Goal: Information Seeking & Learning: Learn about a topic

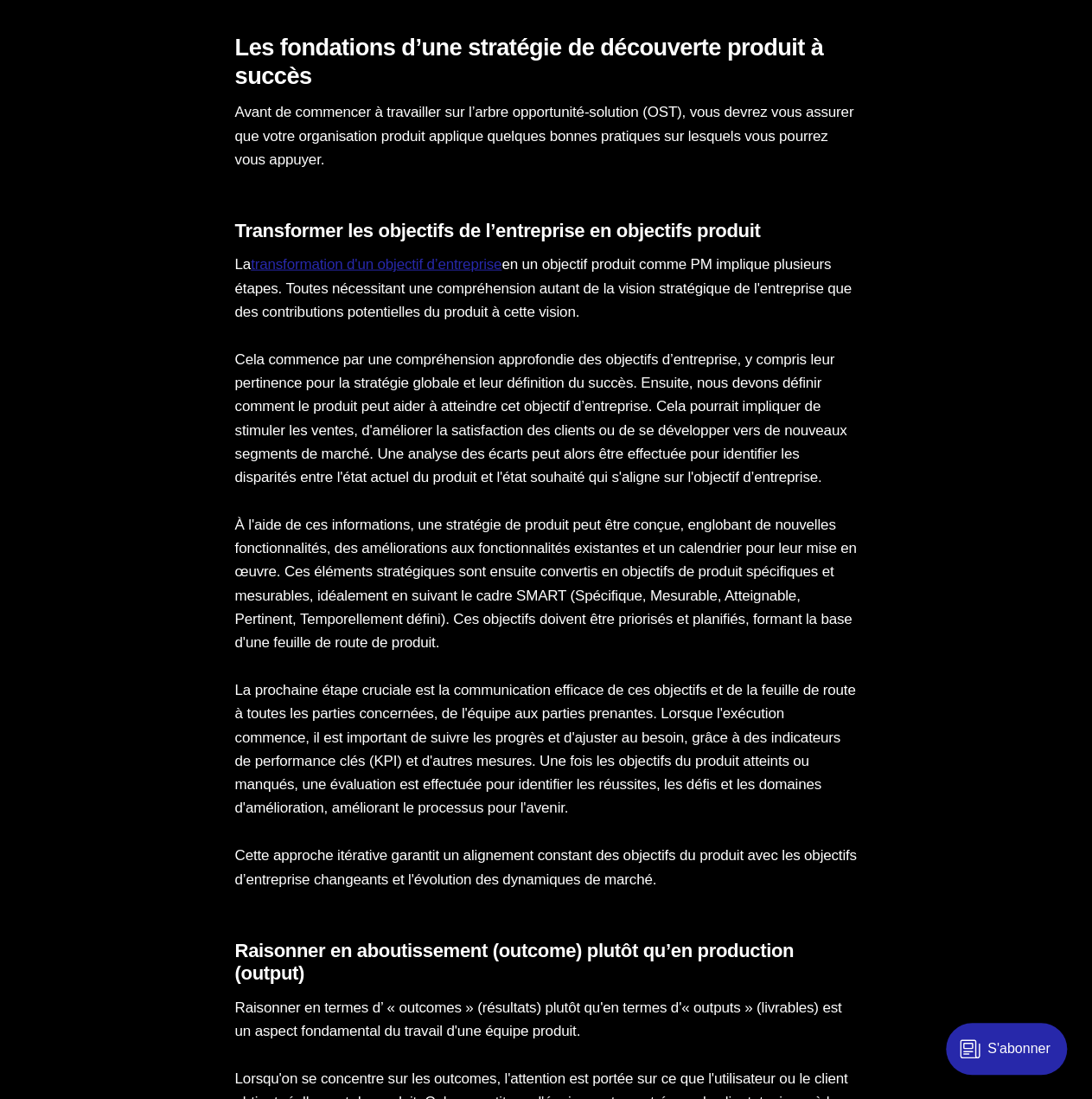
scroll to position [1730, 0]
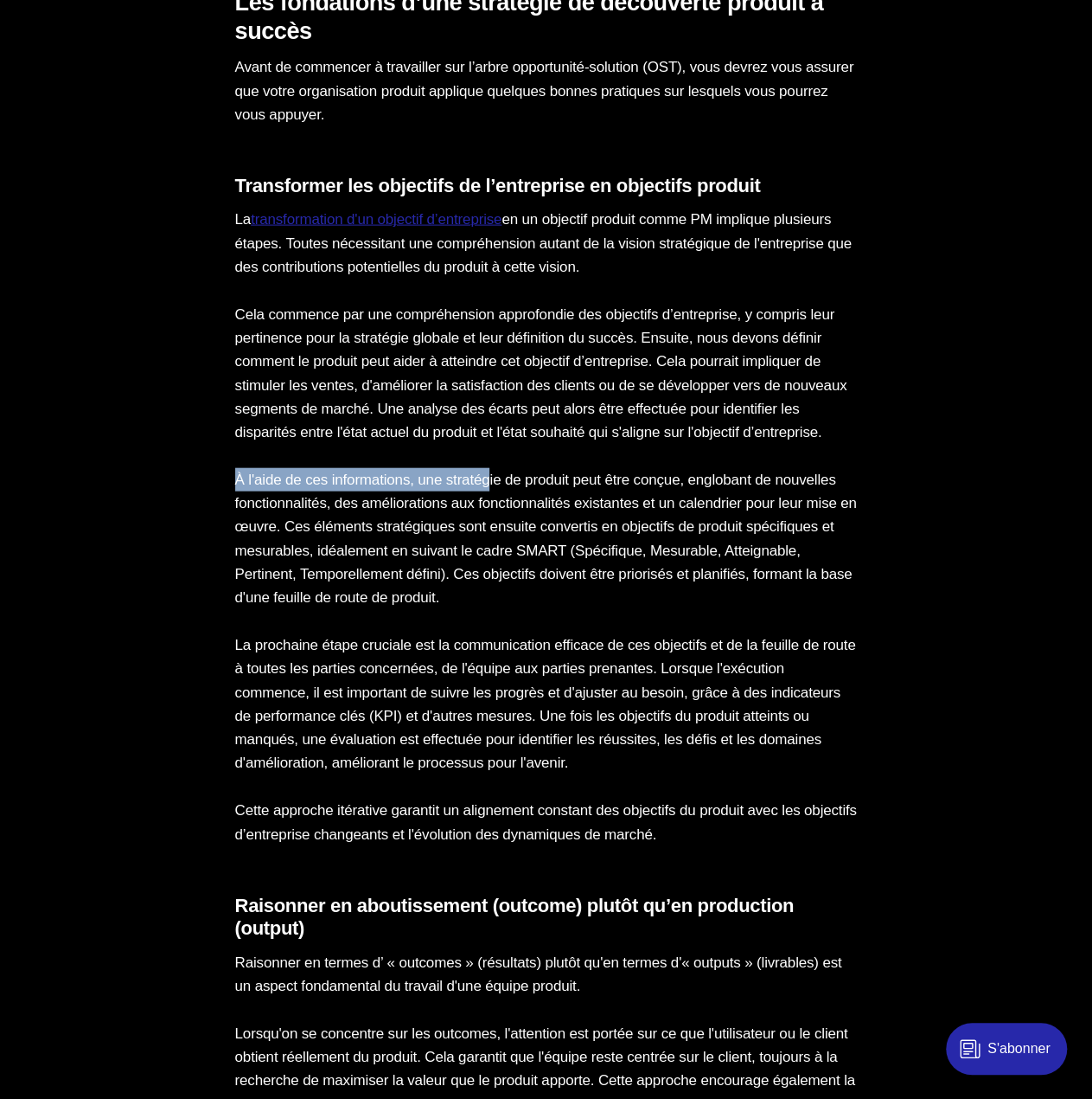
drag, startPoint x: 457, startPoint y: 448, endPoint x: 504, endPoint y: 492, distance: 64.4
click at [536, 509] on p "À l'aide de ces informations, une stratégie de produit peut être conçue, englob…" at bounding box center [546, 538] width 622 height 141
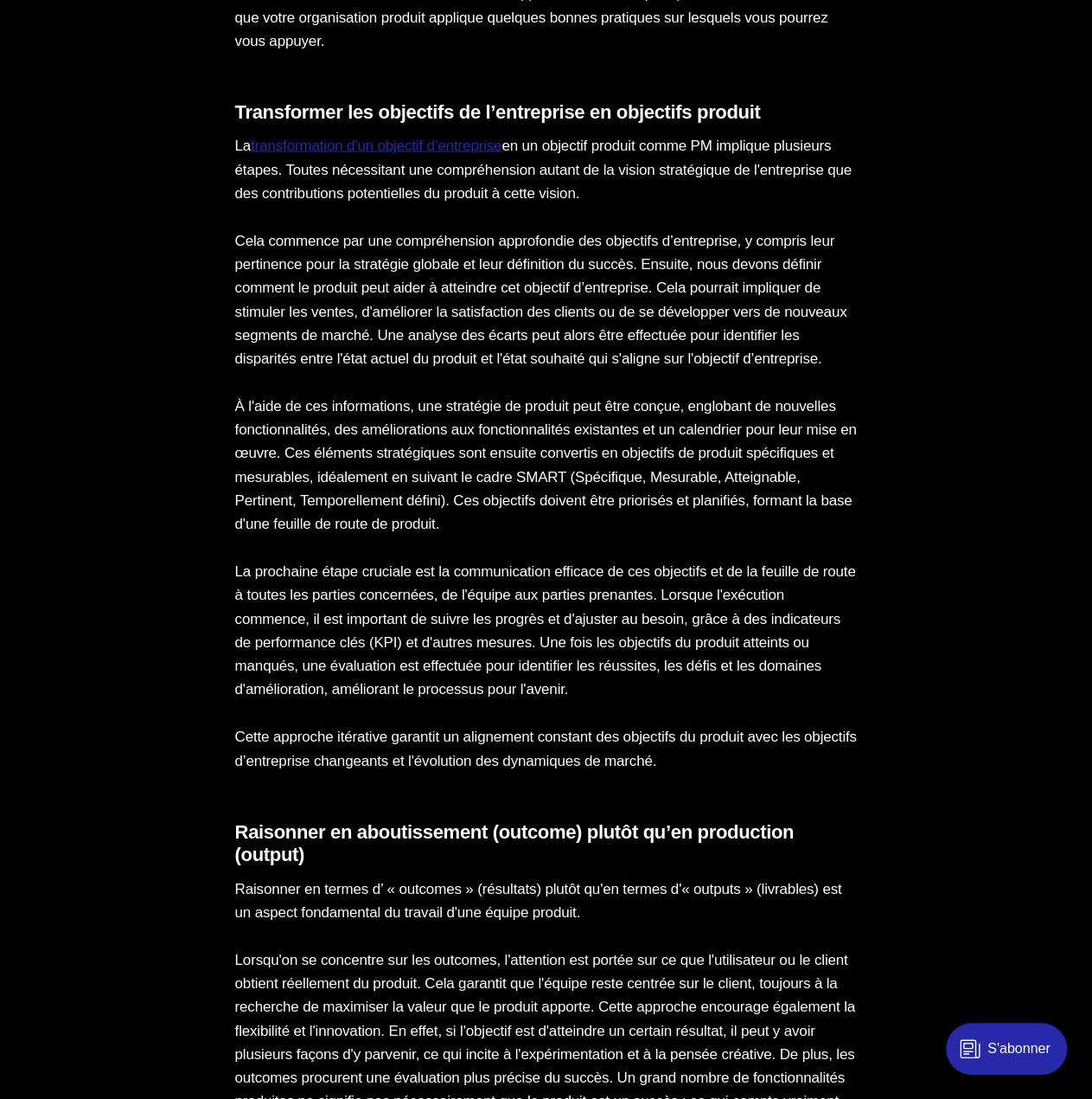
scroll to position [1903, 0]
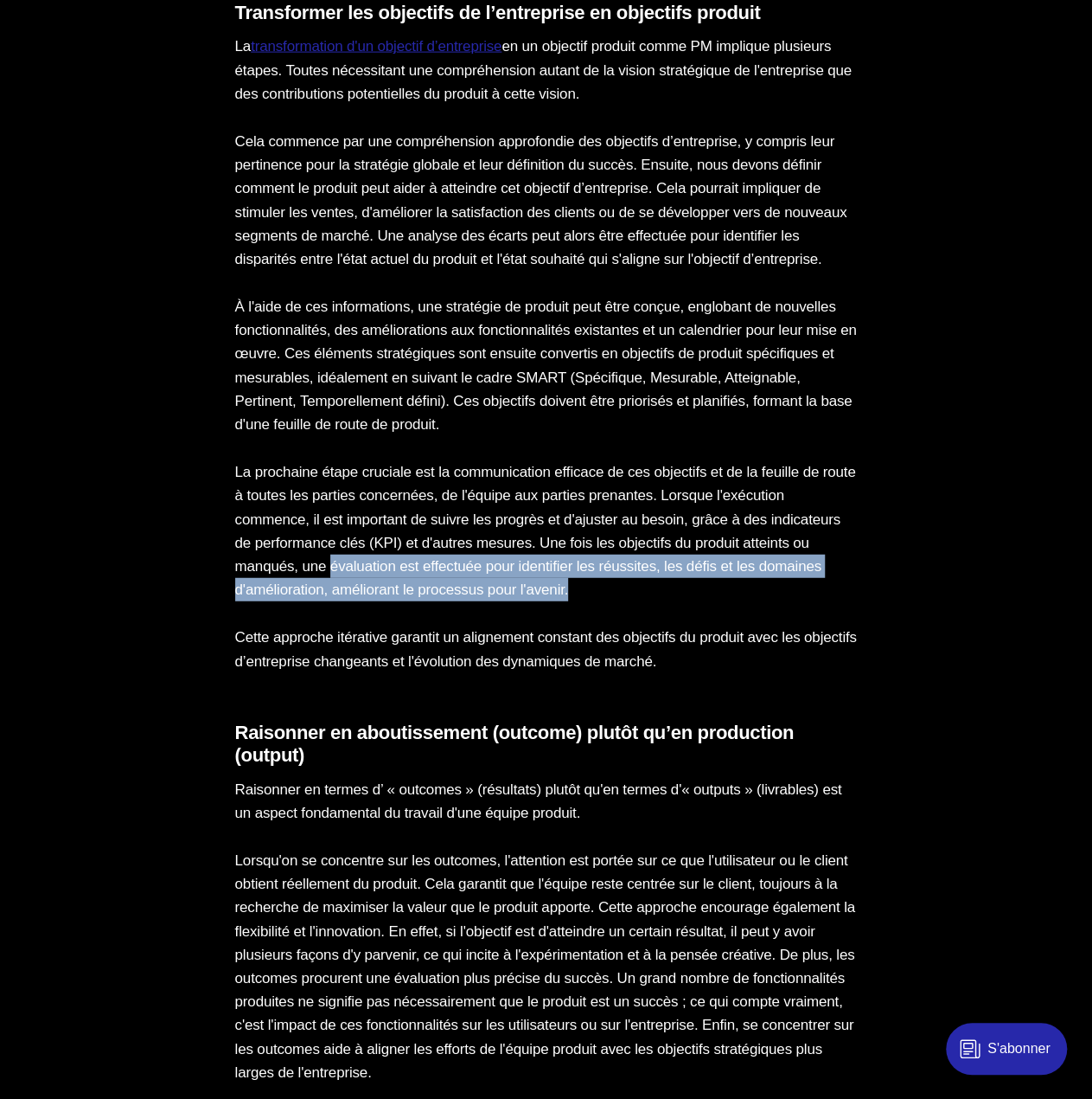
drag, startPoint x: 802, startPoint y: 630, endPoint x: 464, endPoint y: 592, distance: 340.1
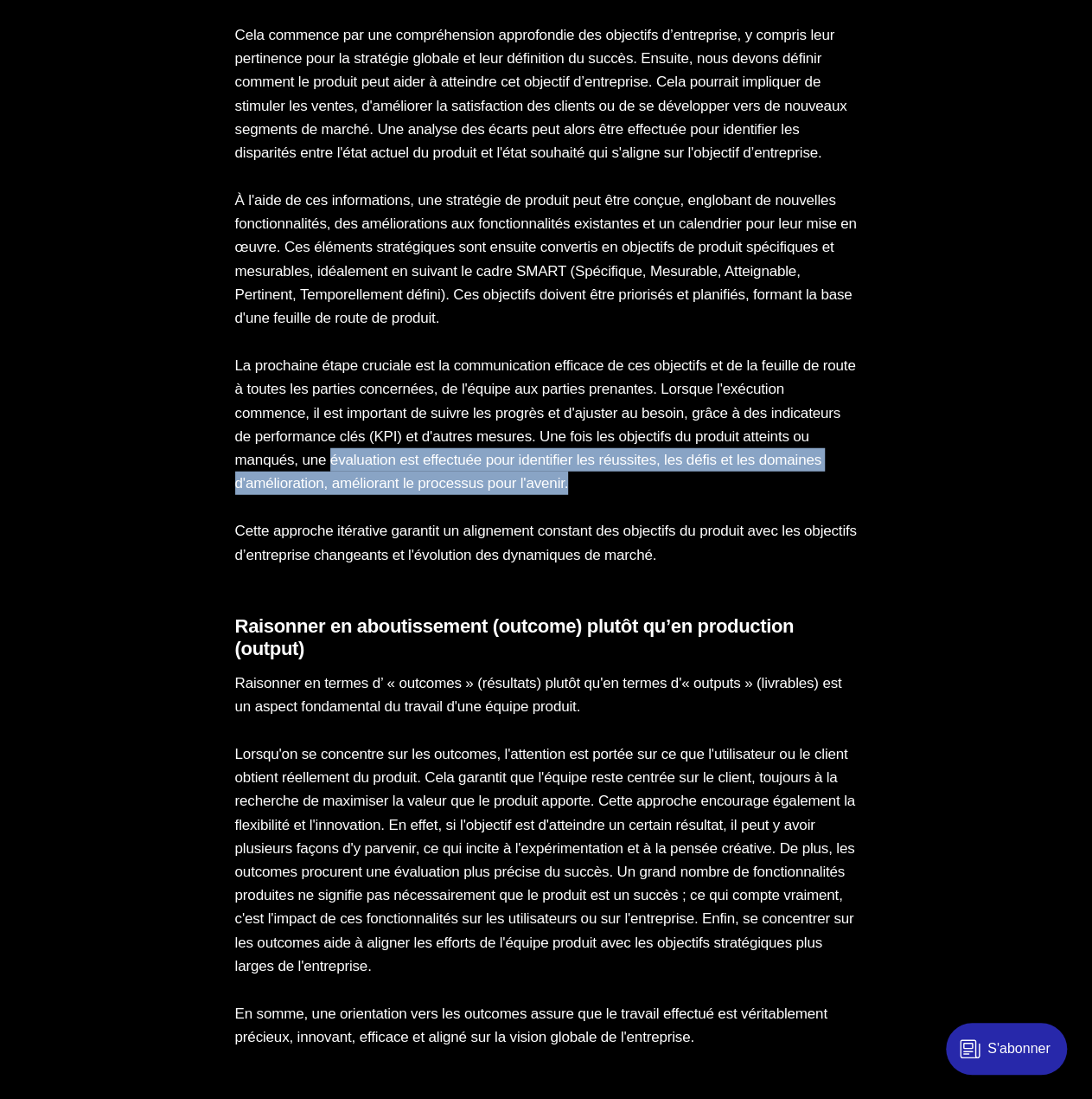
scroll to position [2249, 0]
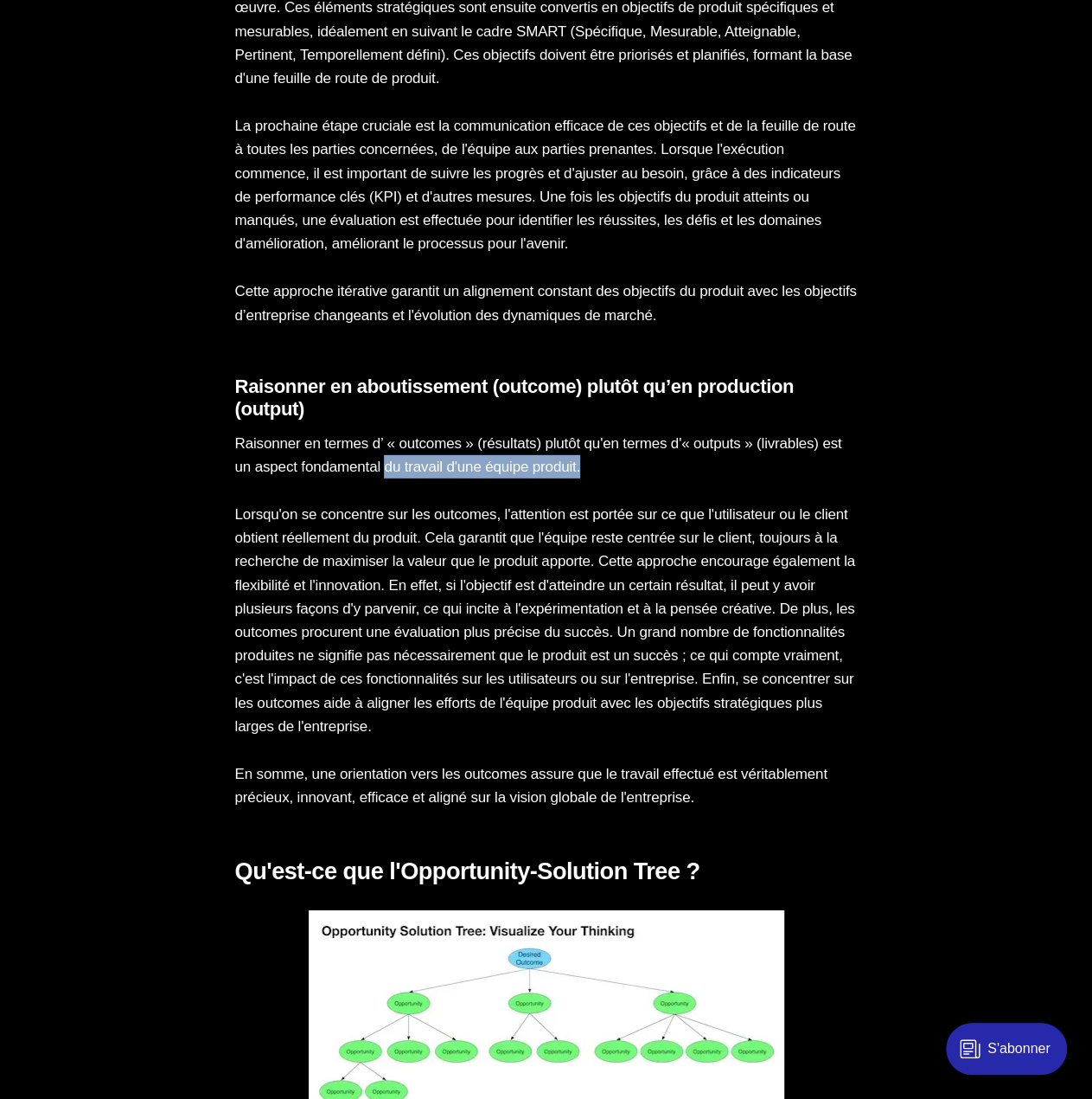
drag, startPoint x: 664, startPoint y: 486, endPoint x: 420, endPoint y: 481, distance: 244.1
click at [420, 478] on p "Raisonner en termes d’ « outcomes » (résultats) plutôt qu'en termes d'« outputs…" at bounding box center [546, 455] width 622 height 46
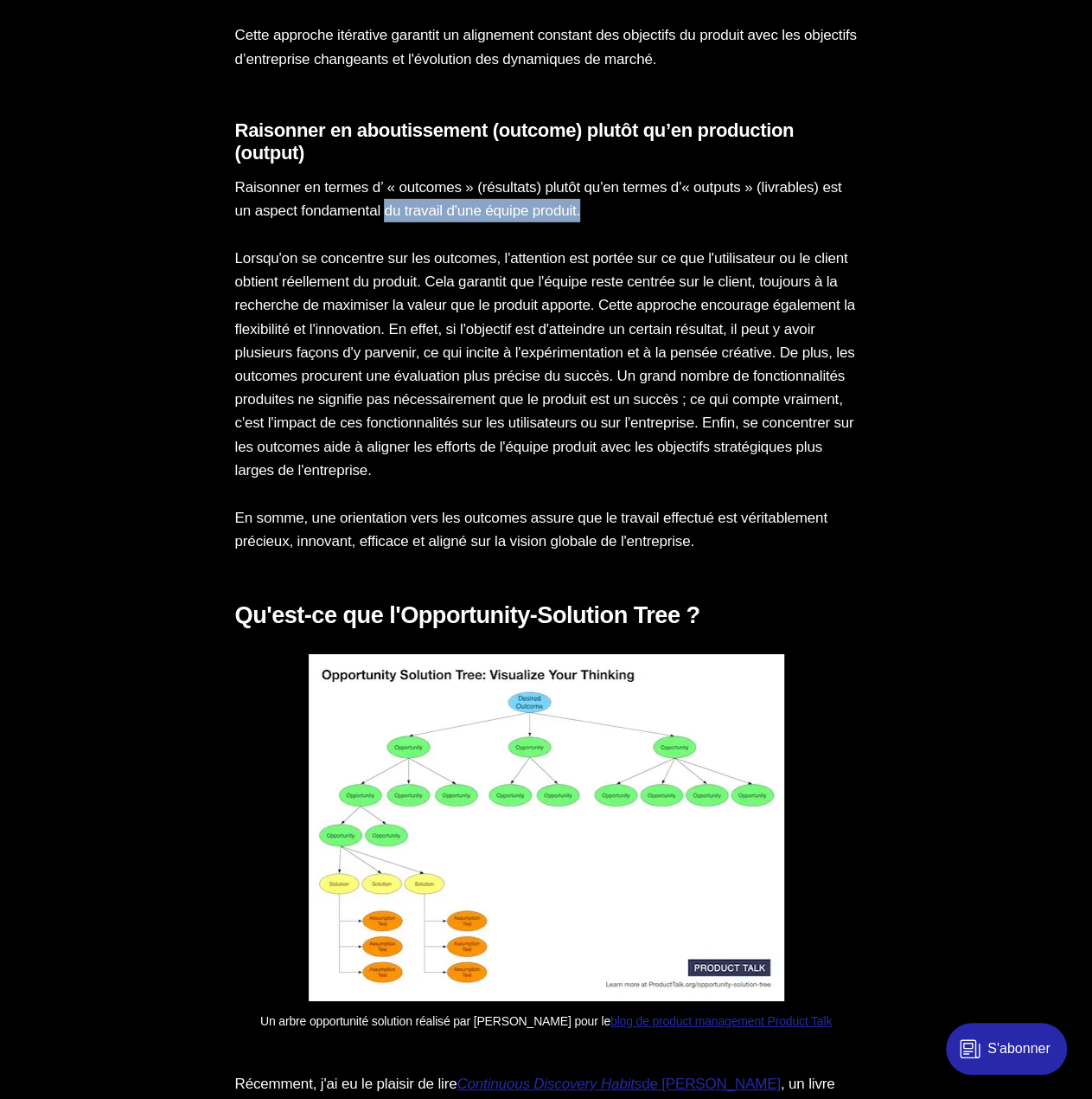
scroll to position [2508, 0]
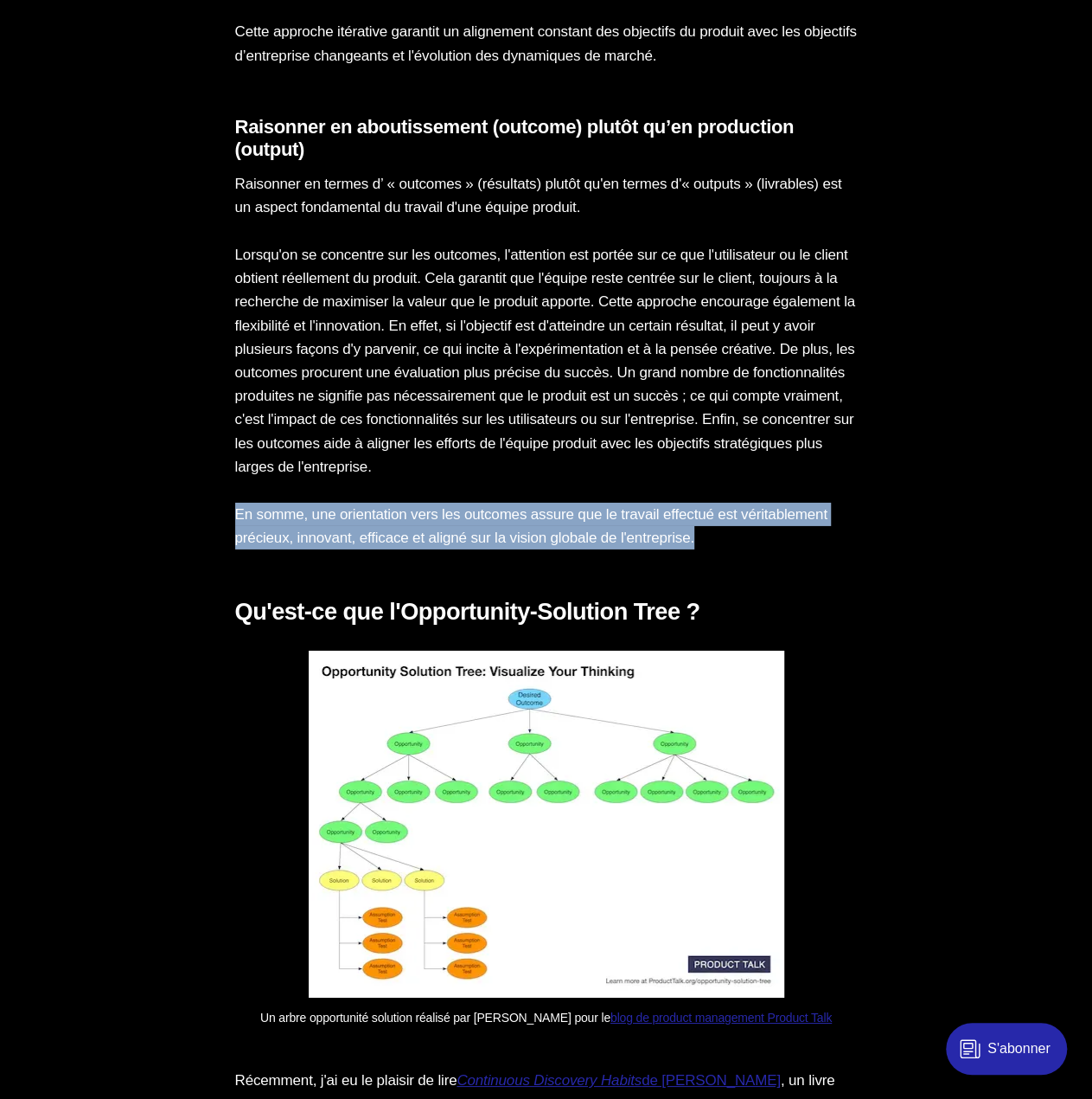
drag, startPoint x: 830, startPoint y: 483, endPoint x: 903, endPoint y: 594, distance: 132.9
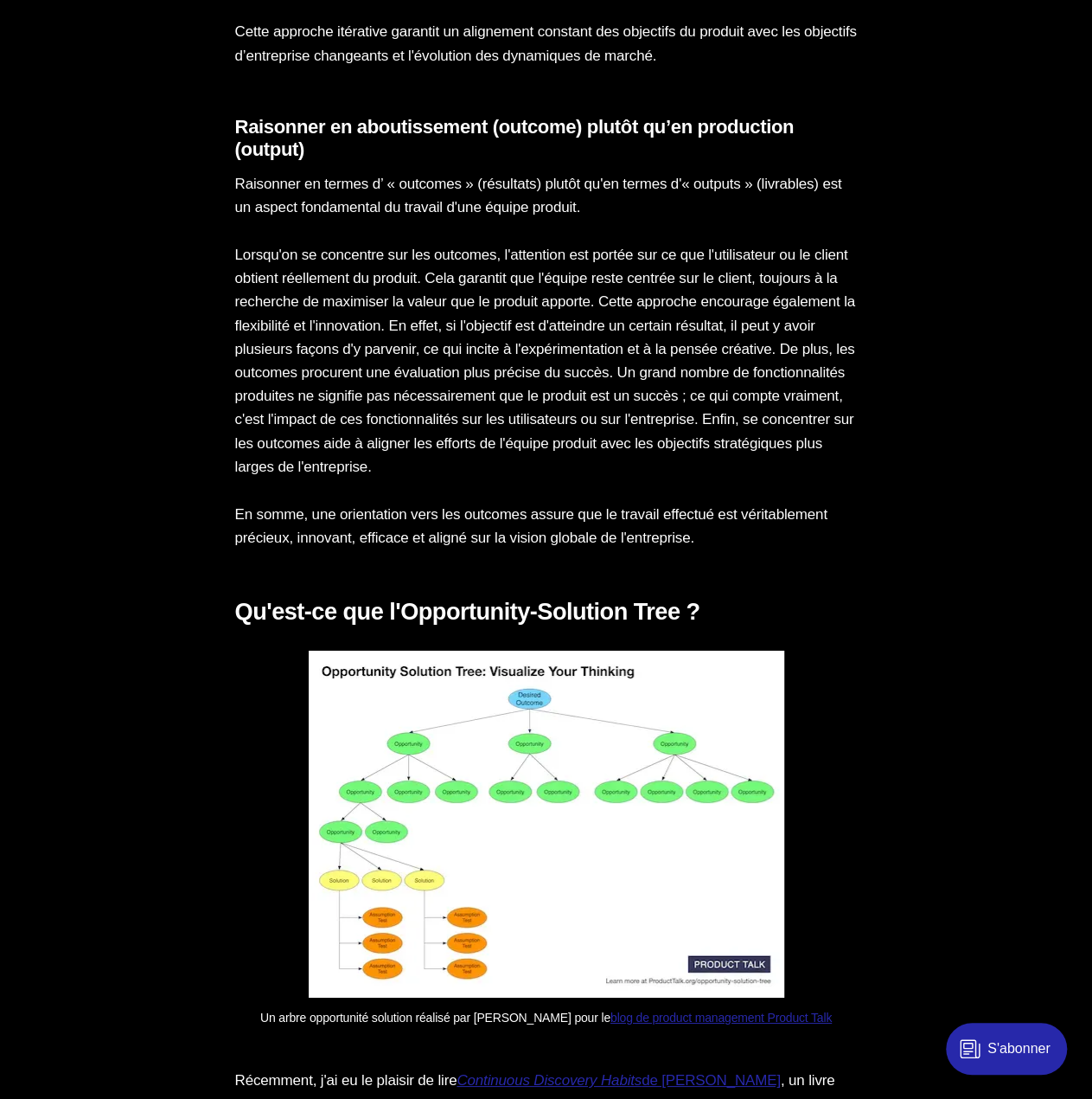
click at [803, 626] on h2 "Qu'est-ce que l'Opportunity-Solution Tree ?" at bounding box center [546, 612] width 622 height 29
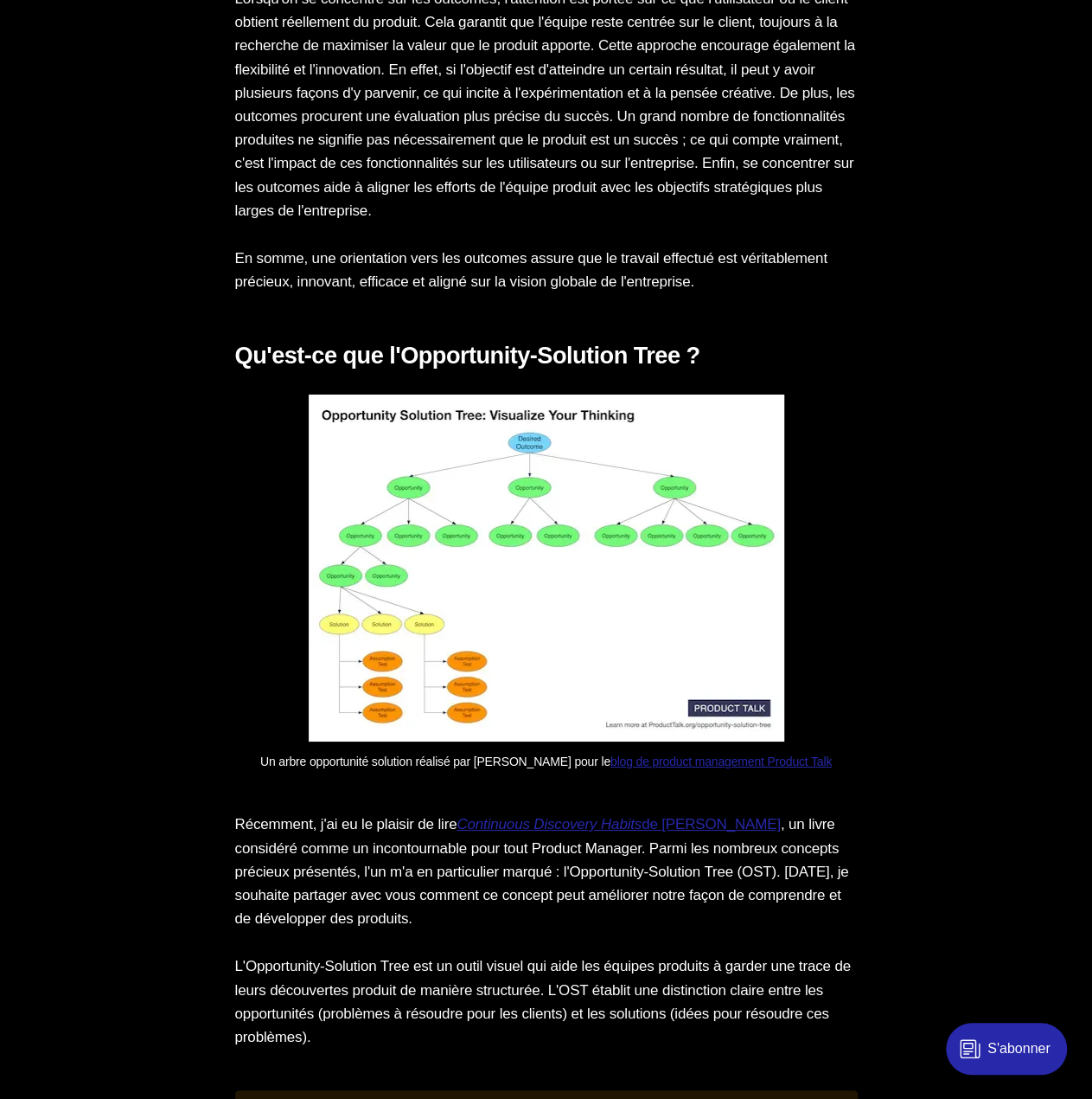
scroll to position [2768, 0]
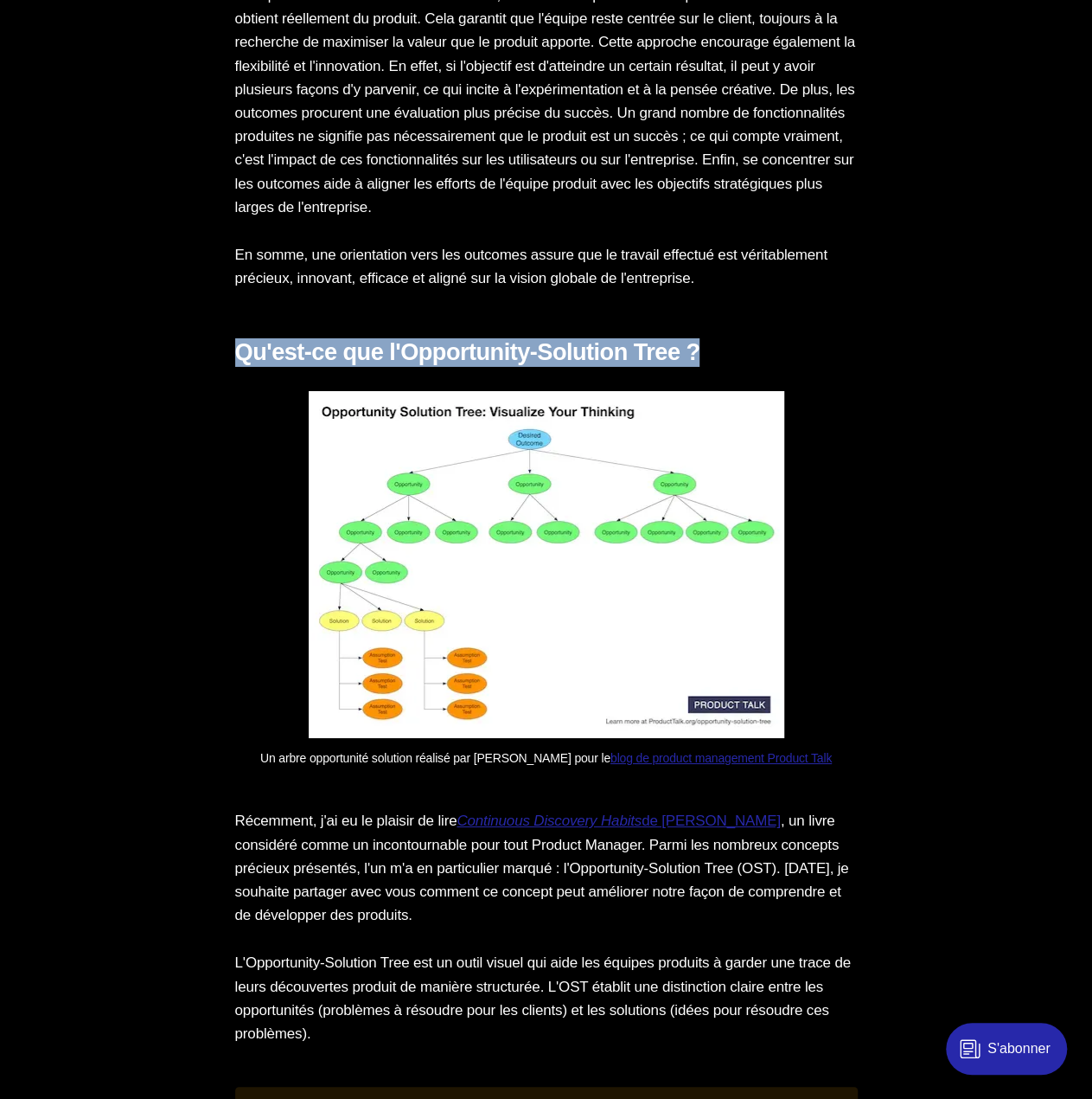
drag, startPoint x: 738, startPoint y: 377, endPoint x: 294, endPoint y: 380, distance: 444.0
click at [232, 385] on section "Concevoir un bon produit n’est pas chose aisée. Sans un lien fort et plusieurs …" at bounding box center [546, 1072] width 1092 height 5363
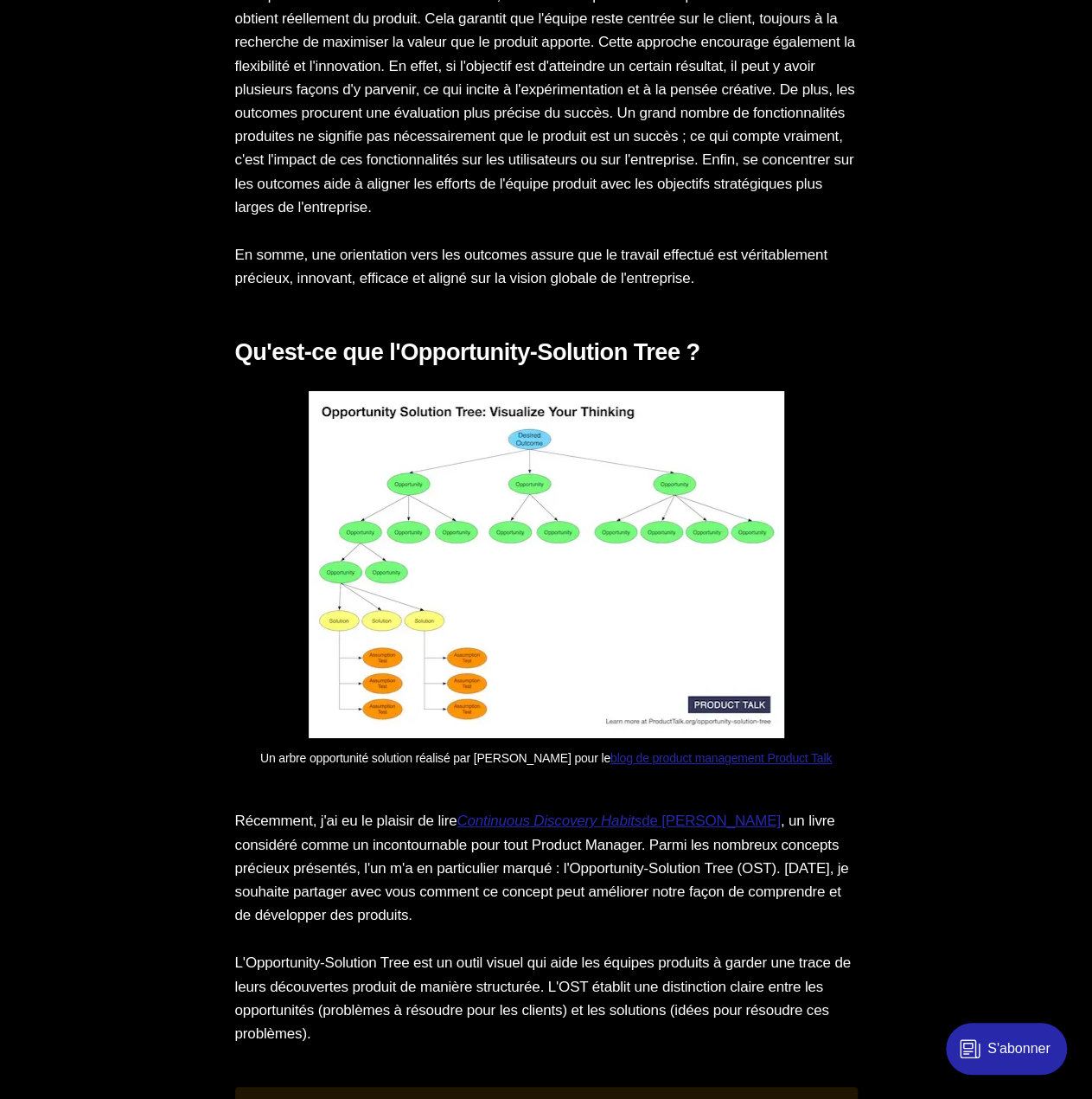
click at [888, 599] on section "Concevoir un bon produit n’est pas chose aisée. Sans un lien fort et plusieurs …" at bounding box center [546, 1072] width 1092 height 5363
drag, startPoint x: 909, startPoint y: 759, endPoint x: 902, endPoint y: 568, distance: 191.1
click at [852, 584] on section "Concevoir un bon produit n’est pas chose aisée. Sans un lien fort et plusieurs …" at bounding box center [546, 1072] width 1092 height 5363
click at [941, 553] on section "Concevoir un bon produit n’est pas chose aisée. Sans un lien fort et plusieurs …" at bounding box center [546, 1072] width 1092 height 5363
click at [488, 606] on img at bounding box center [546, 564] width 475 height 347
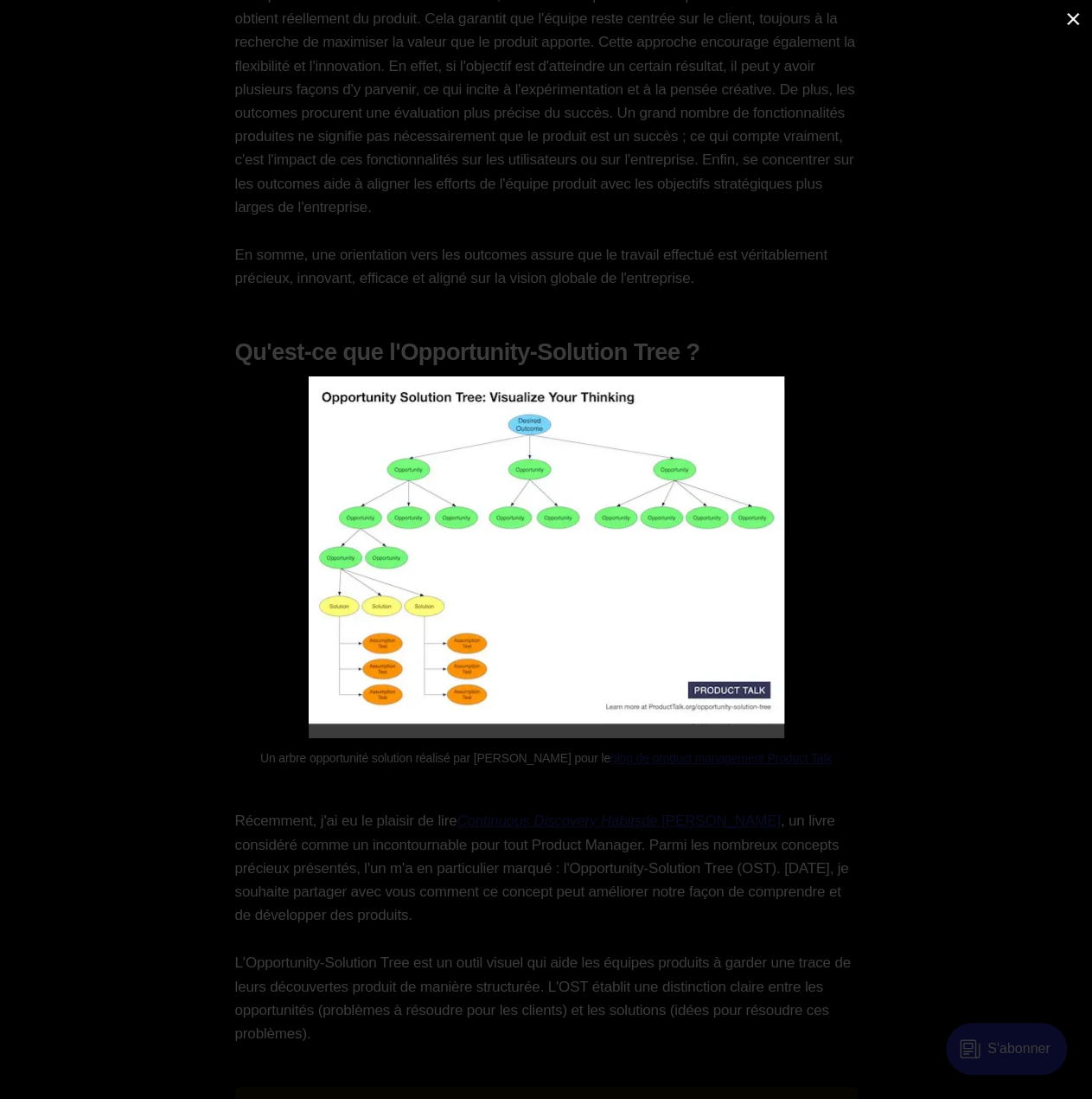
click at [490, 513] on img at bounding box center [546, 549] width 475 height 347
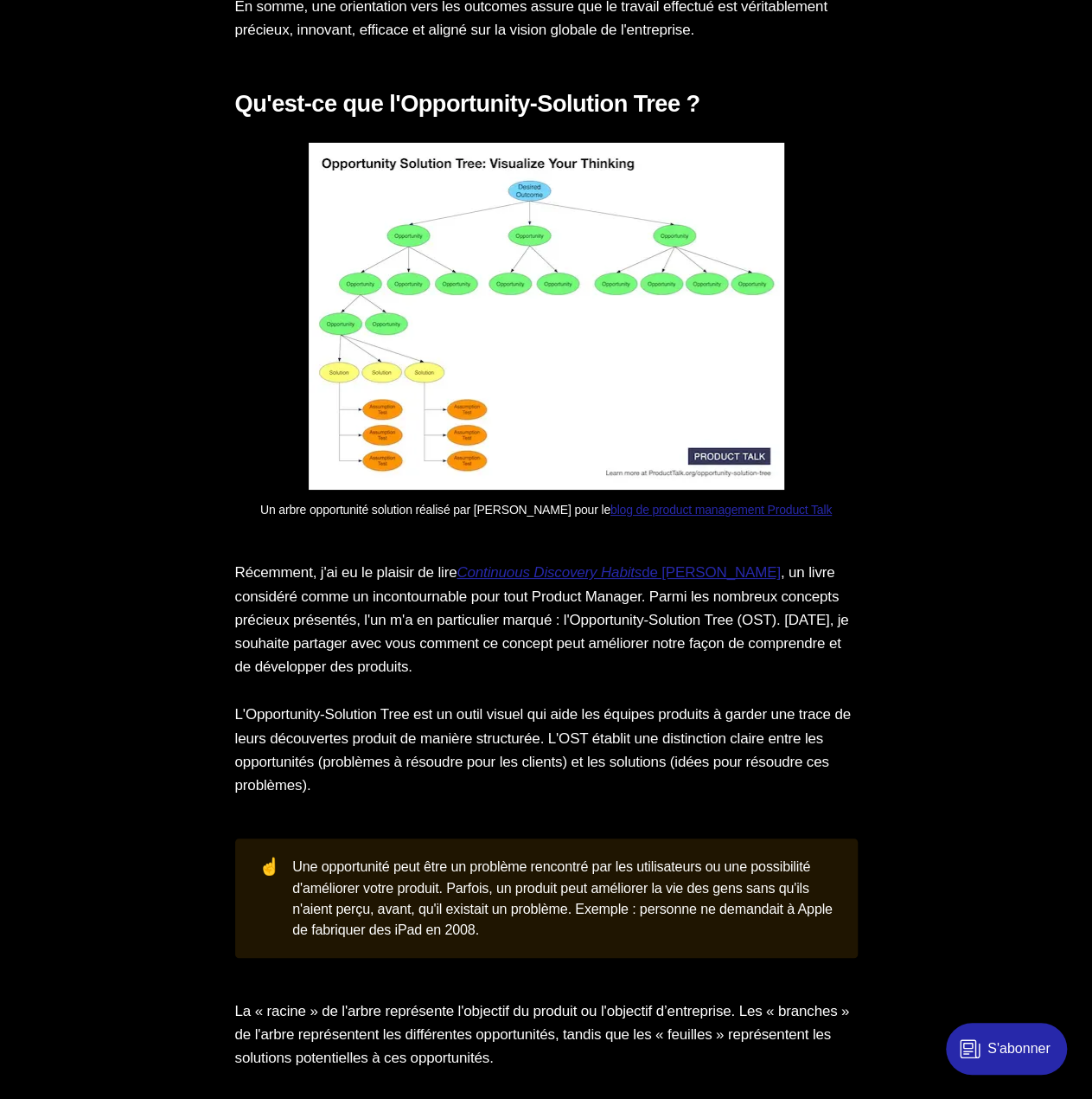
scroll to position [3027, 0]
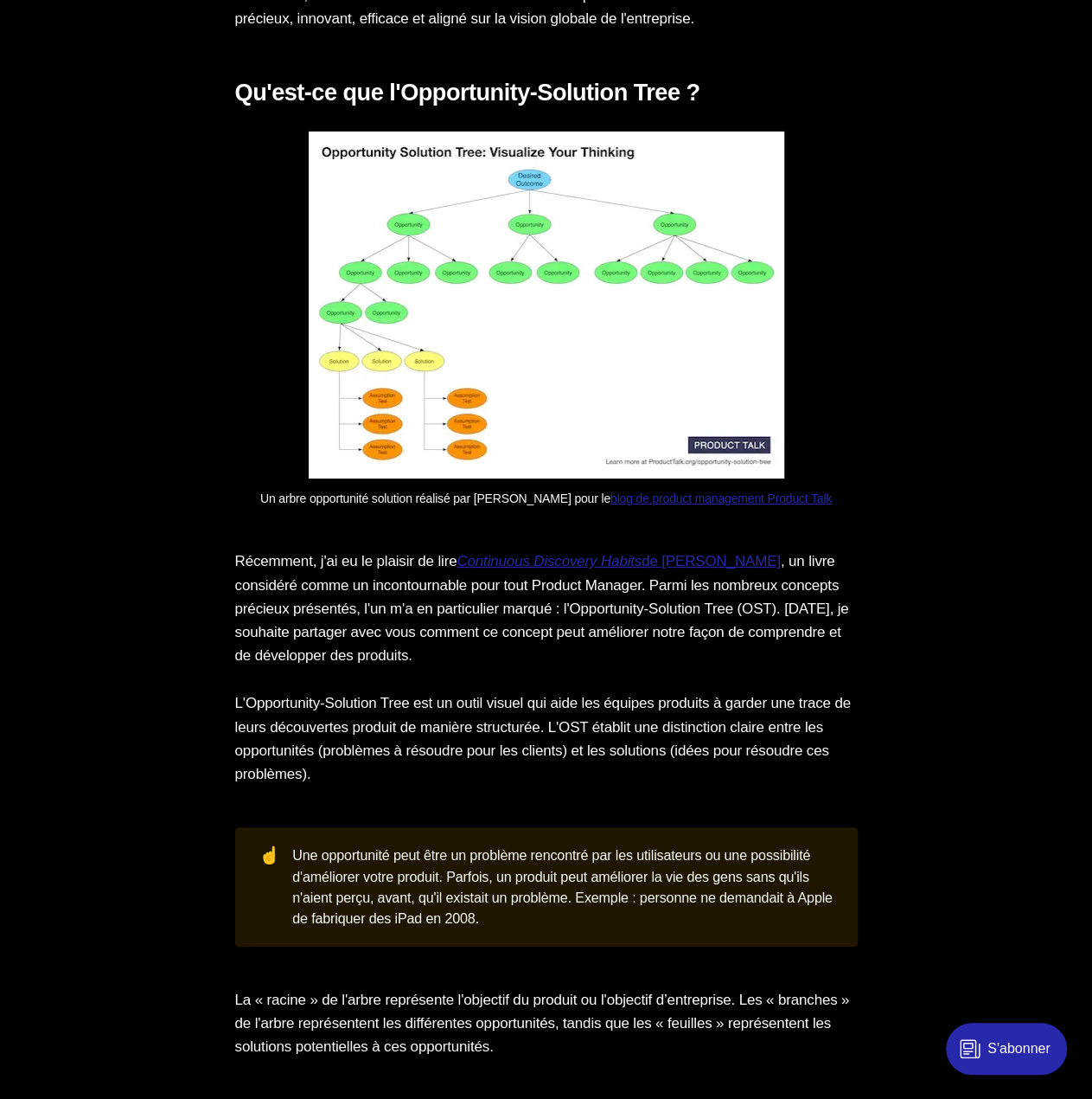
drag, startPoint x: 475, startPoint y: 643, endPoint x: 335, endPoint y: 649, distance: 140.1
click at [335, 649] on p "Récemment, j'ai eu le plaisir de lire Continuous Discovery Habits de [PERSON_NA…" at bounding box center [546, 608] width 622 height 118
drag, startPoint x: 664, startPoint y: 680, endPoint x: 314, endPoint y: 643, distance: 352.0
click at [313, 643] on p "Récemment, j'ai eu le plaisir de lire Continuous Discovery Habits de [PERSON_NA…" at bounding box center [546, 608] width 622 height 118
click at [648, 745] on p "L'Opportunity-Solution Tree est un outil visuel qui aide les équipes produits à…" at bounding box center [546, 738] width 622 height 95
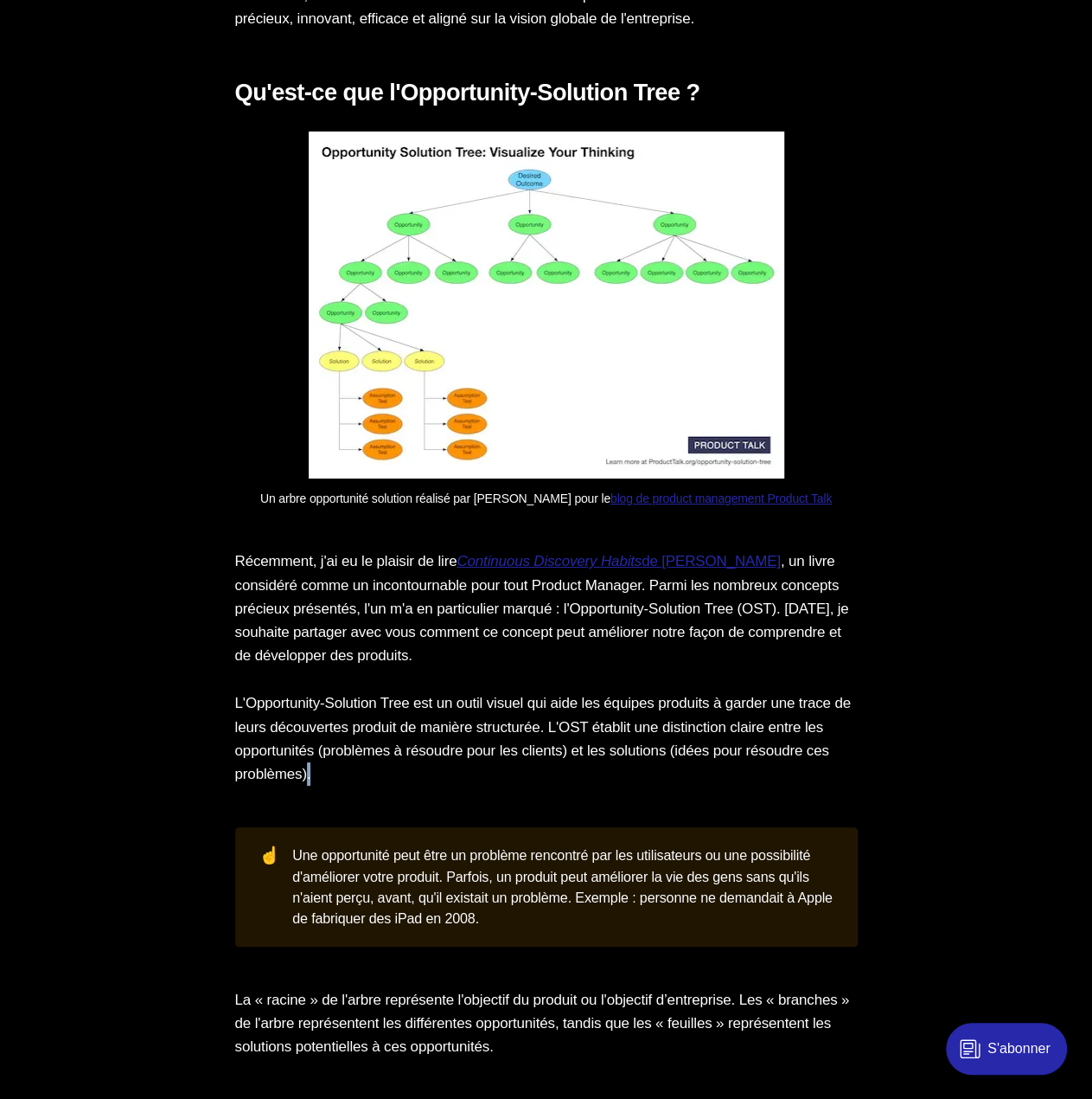
drag, startPoint x: 461, startPoint y: 798, endPoint x: 441, endPoint y: 796, distance: 20.1
click at [441, 786] on p "L'Opportunity-Solution Tree est un outil visuel qui aide les équipes produits à…" at bounding box center [546, 738] width 622 height 95
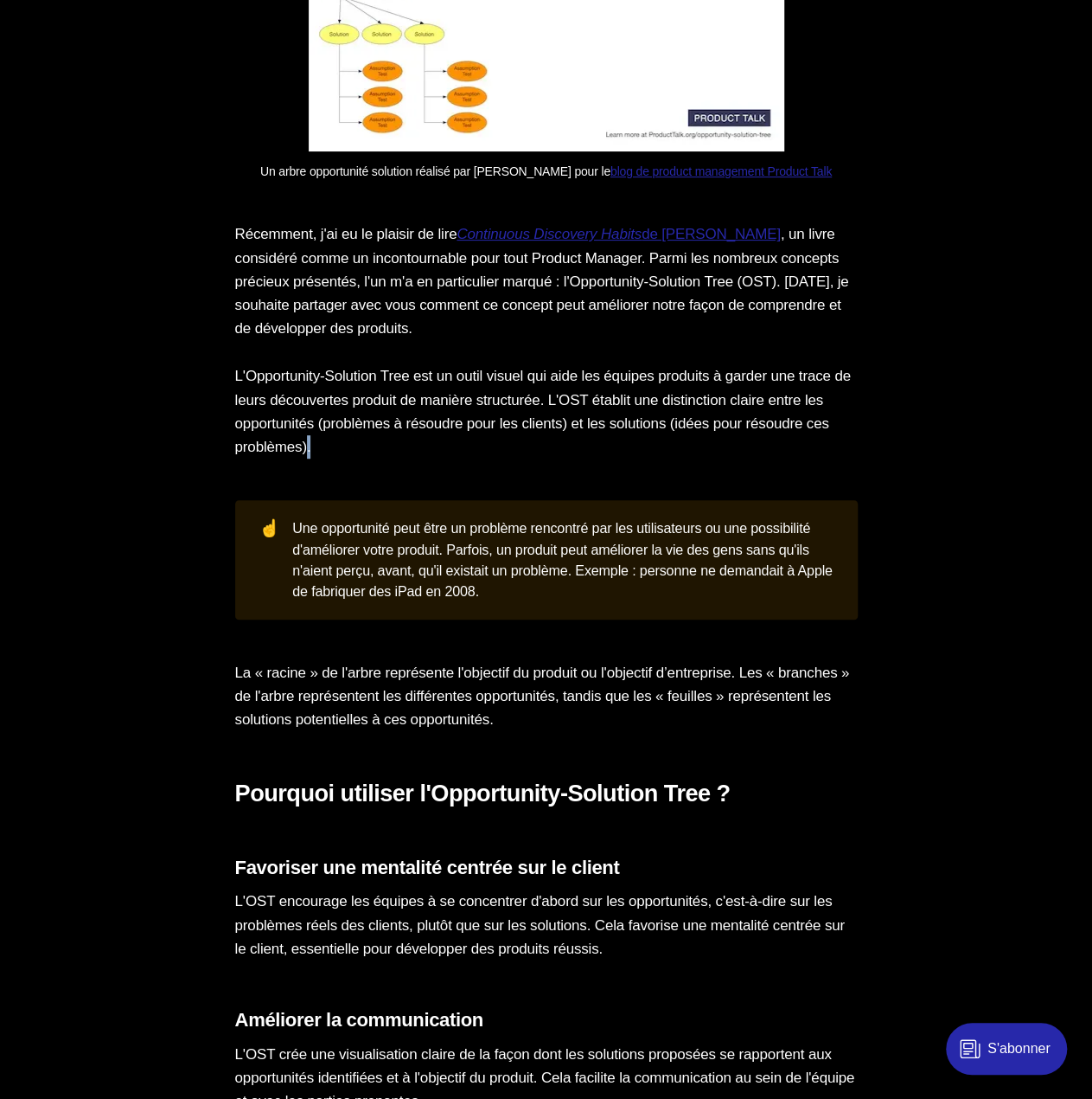
scroll to position [3460, 0]
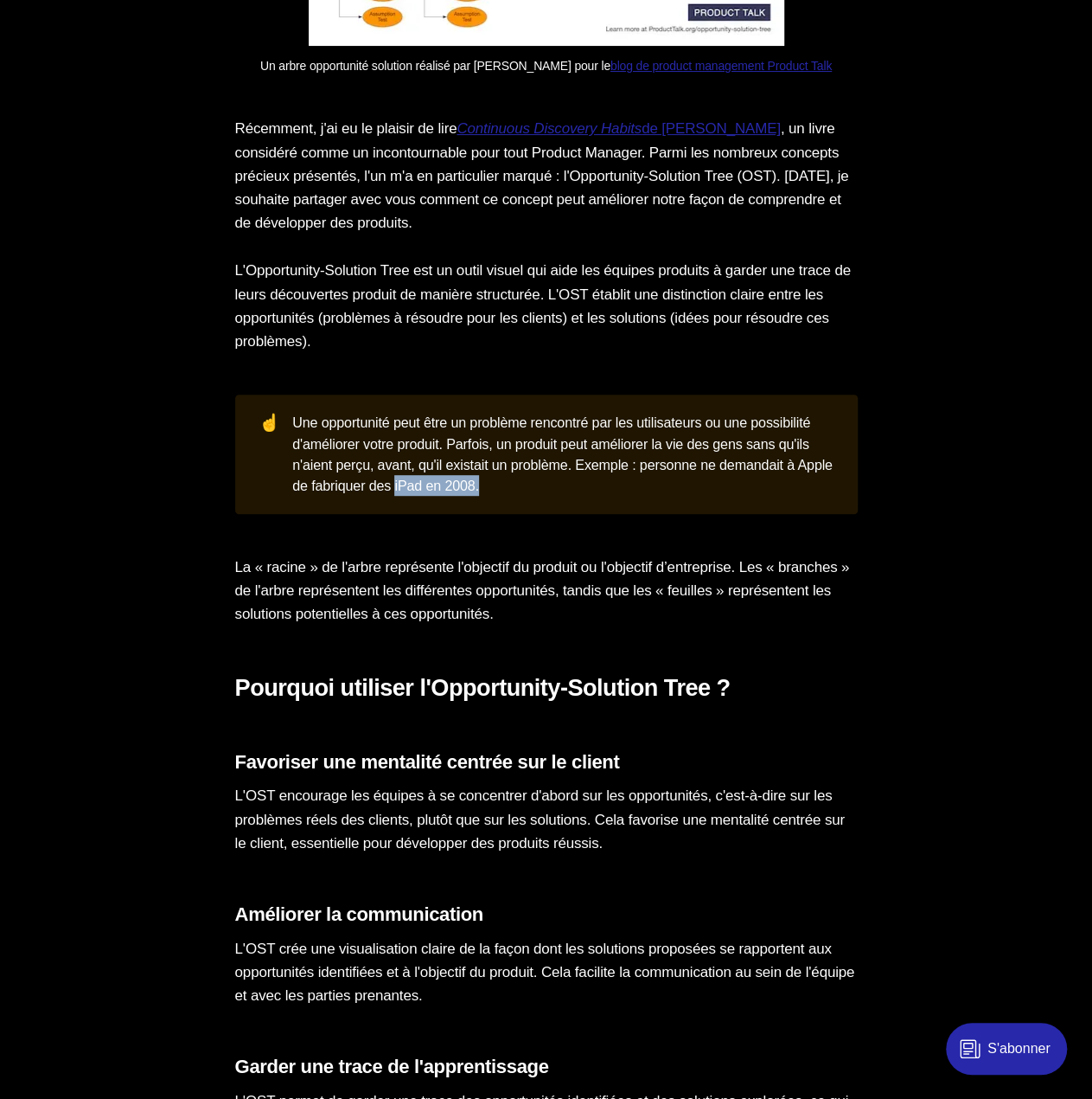
drag, startPoint x: 688, startPoint y: 510, endPoint x: 550, endPoint y: 522, distance: 138.5
click at [550, 514] on div "☝️ Une opportunité peut être un problème rencontré par les utilisateurs ou une …" at bounding box center [546, 454] width 622 height 120
click at [446, 621] on p "La « racine » de l'arbre représente l'objectif du produit ou l'objectif d’entre…" at bounding box center [546, 591] width 622 height 71
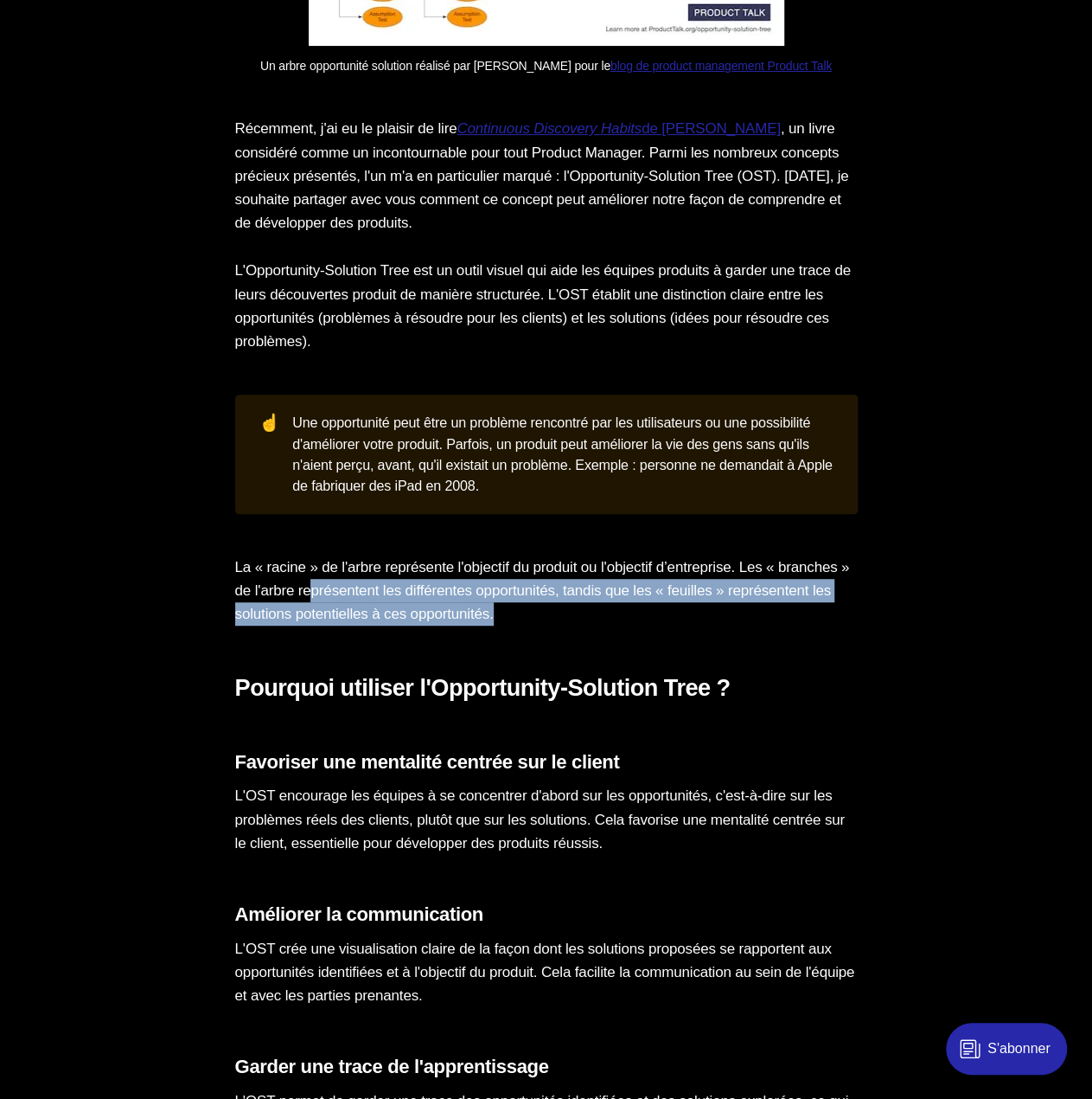
drag, startPoint x: 682, startPoint y: 633, endPoint x: 394, endPoint y: 610, distance: 288.9
click at [394, 610] on p "La « racine » de l'arbre représente l'objectif du produit ou l'objectif d’entre…" at bounding box center [546, 591] width 622 height 71
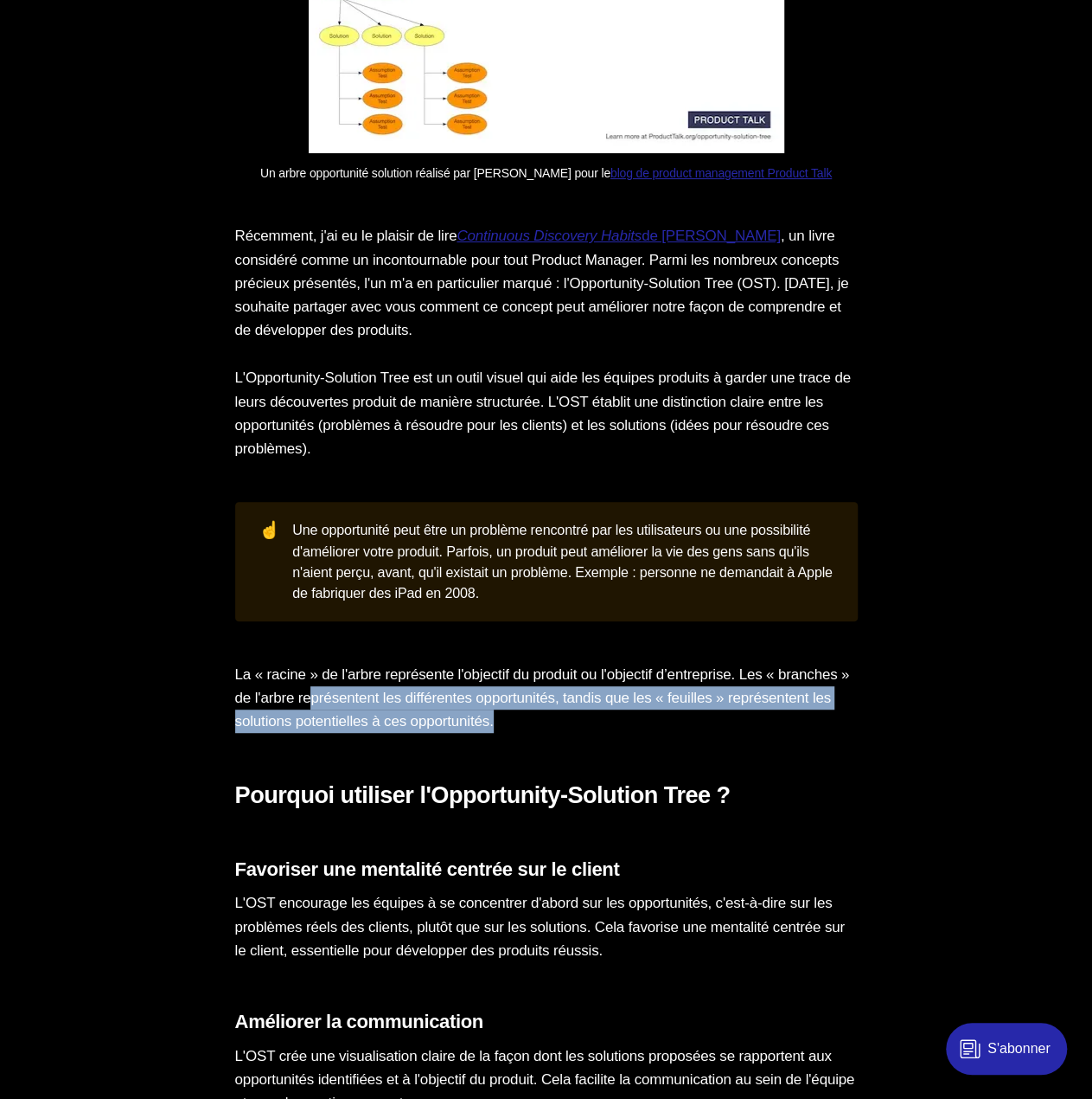
scroll to position [3373, 0]
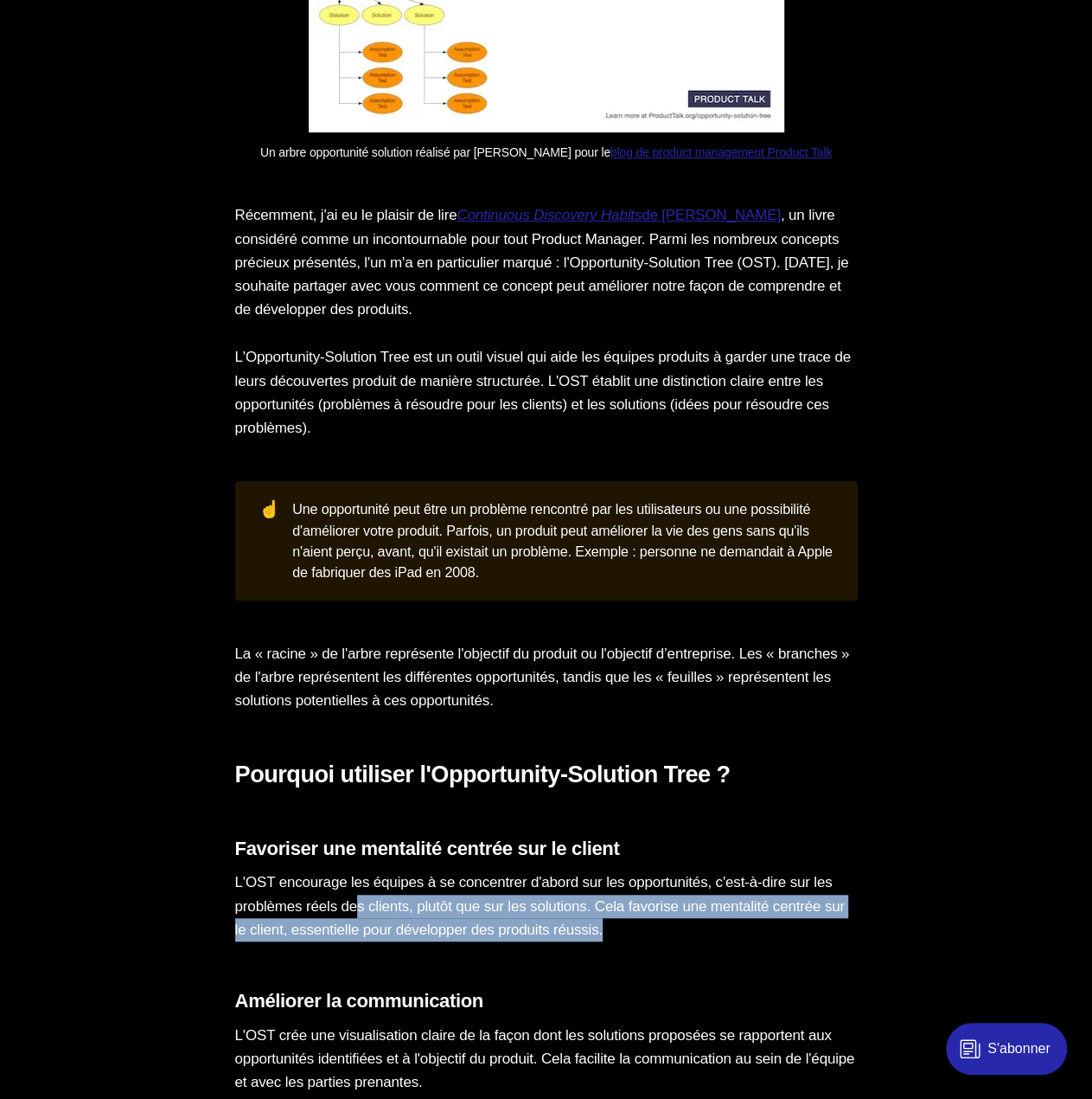
drag, startPoint x: 729, startPoint y: 973, endPoint x: 388, endPoint y: 925, distance: 344.4
click at [388, 925] on section "Concevoir un bon produit n’est pas chose aisée. Sans un lien fort et plusieurs …" at bounding box center [546, 467] width 1092 height 5363
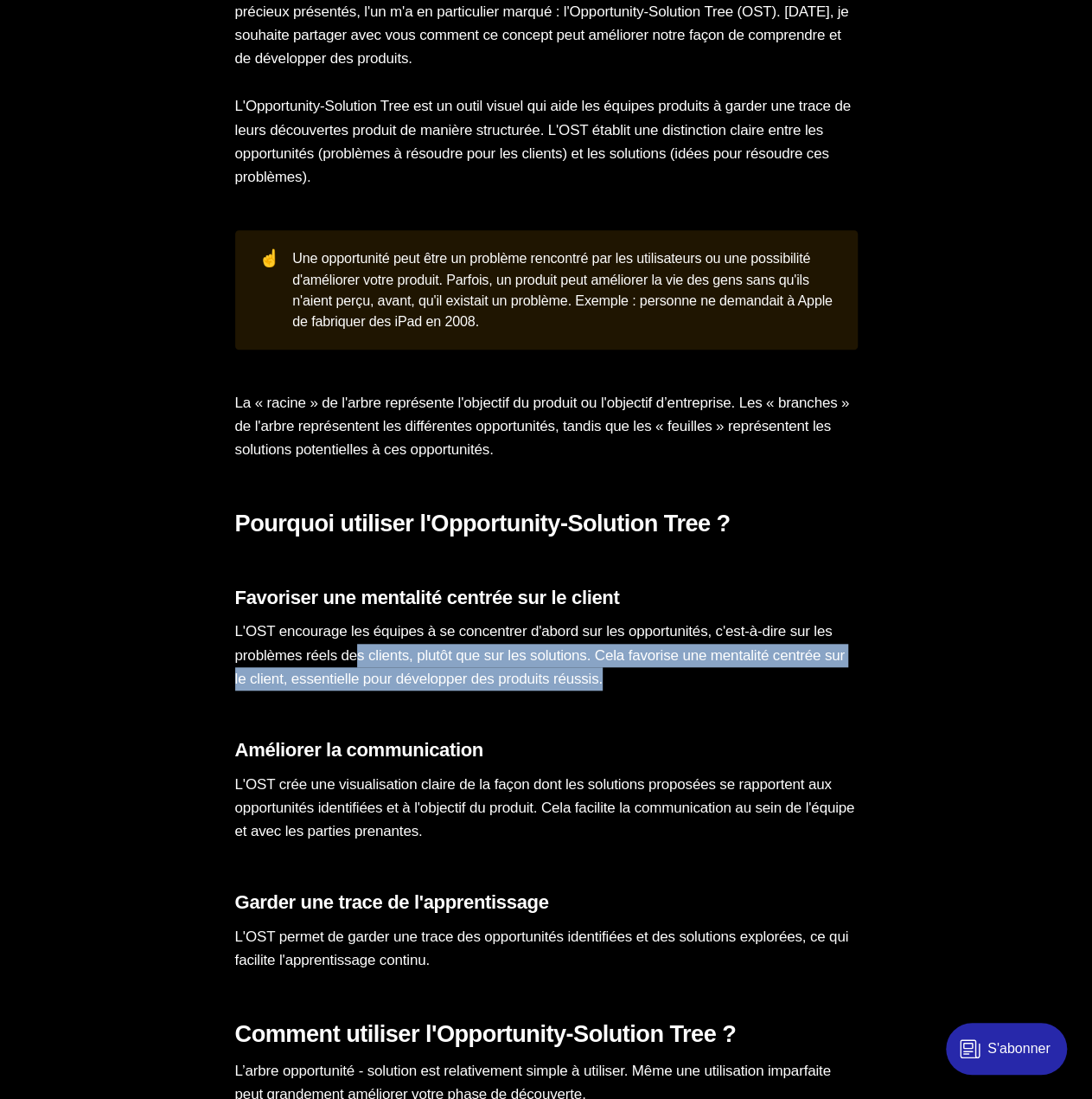
scroll to position [3633, 0]
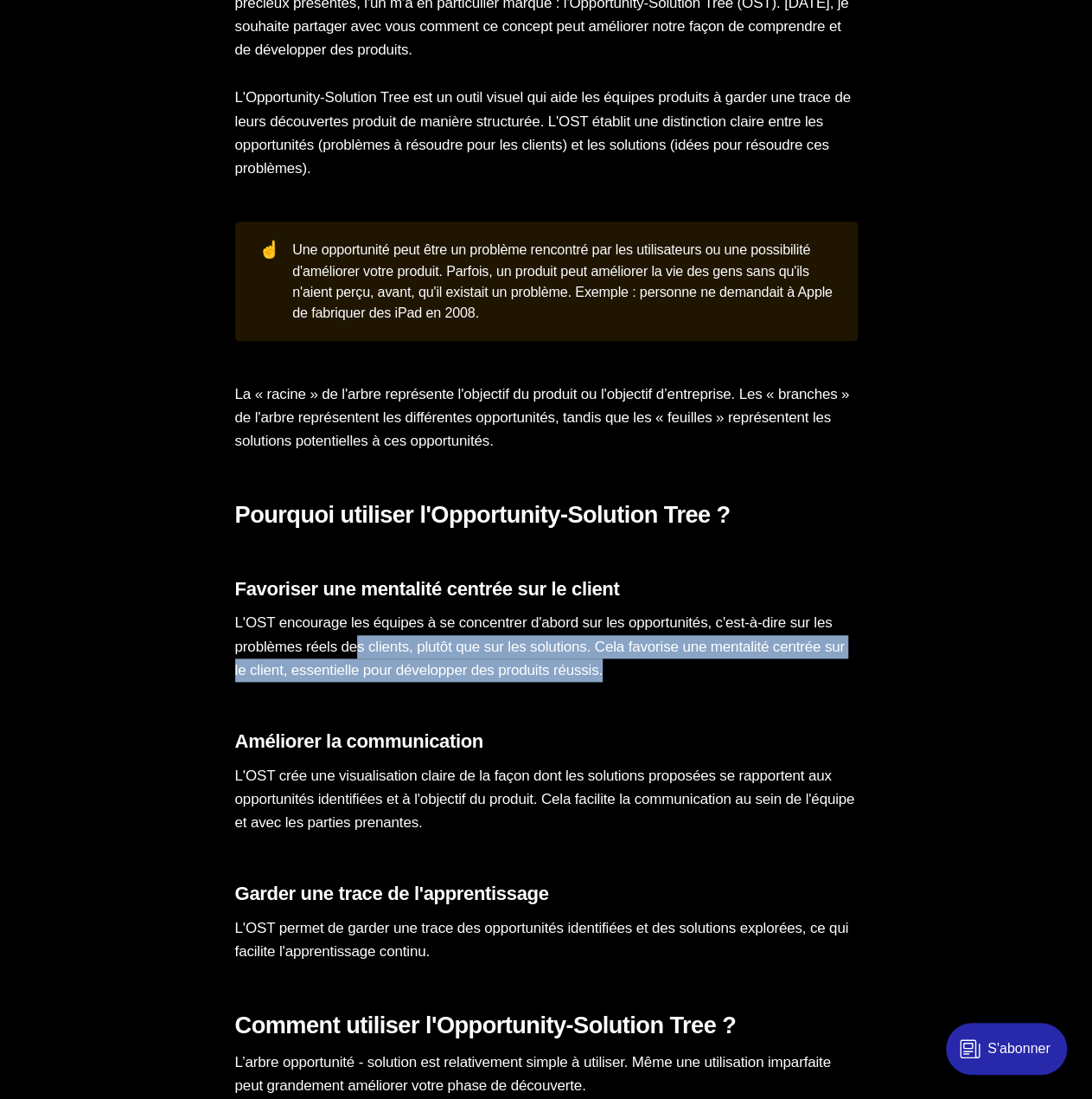
click at [759, 681] on p "L'OST encourage les équipes à se concentrer d'abord sur les opportunités, c'est…" at bounding box center [546, 646] width 622 height 71
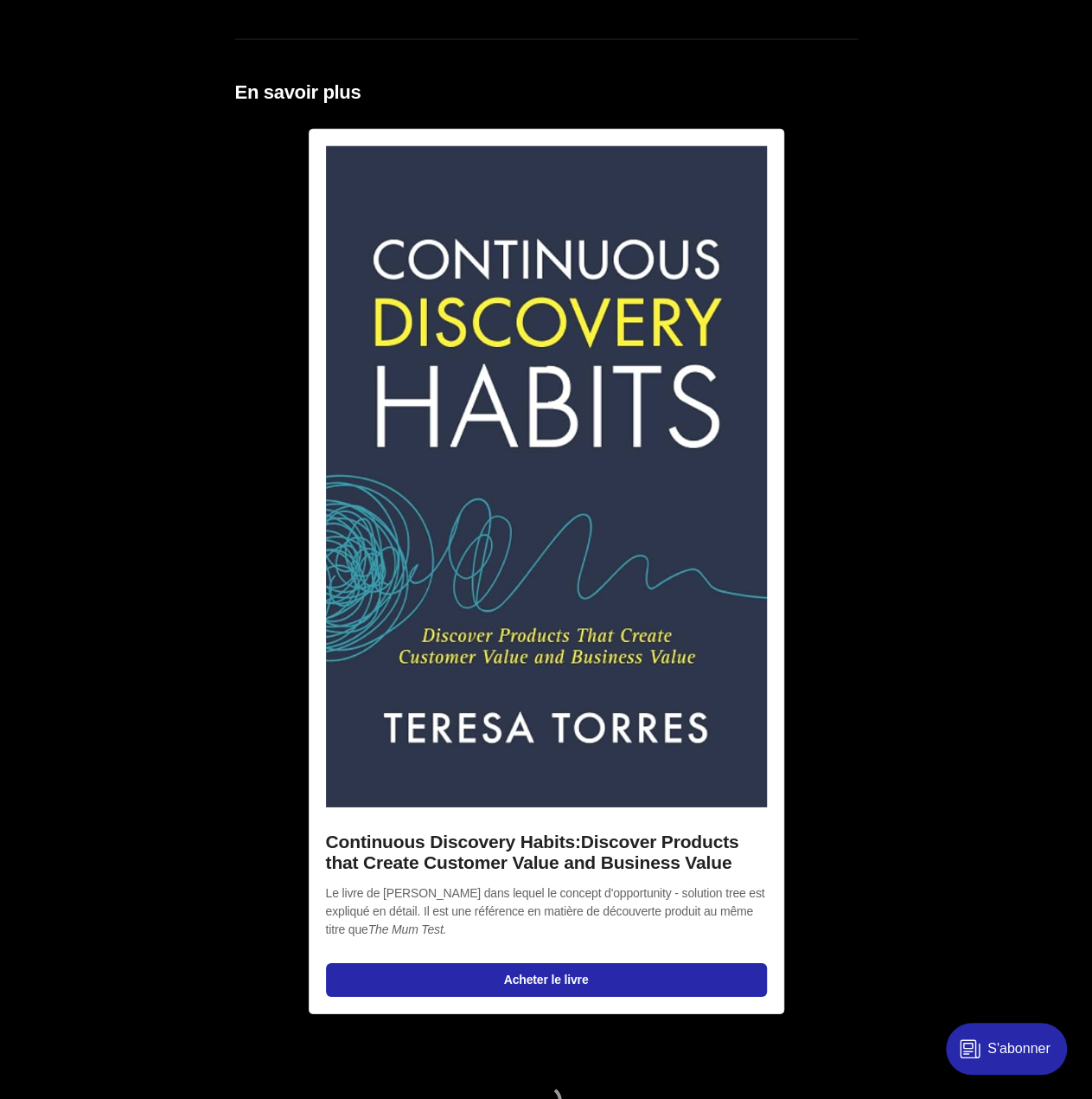
scroll to position [5537, 0]
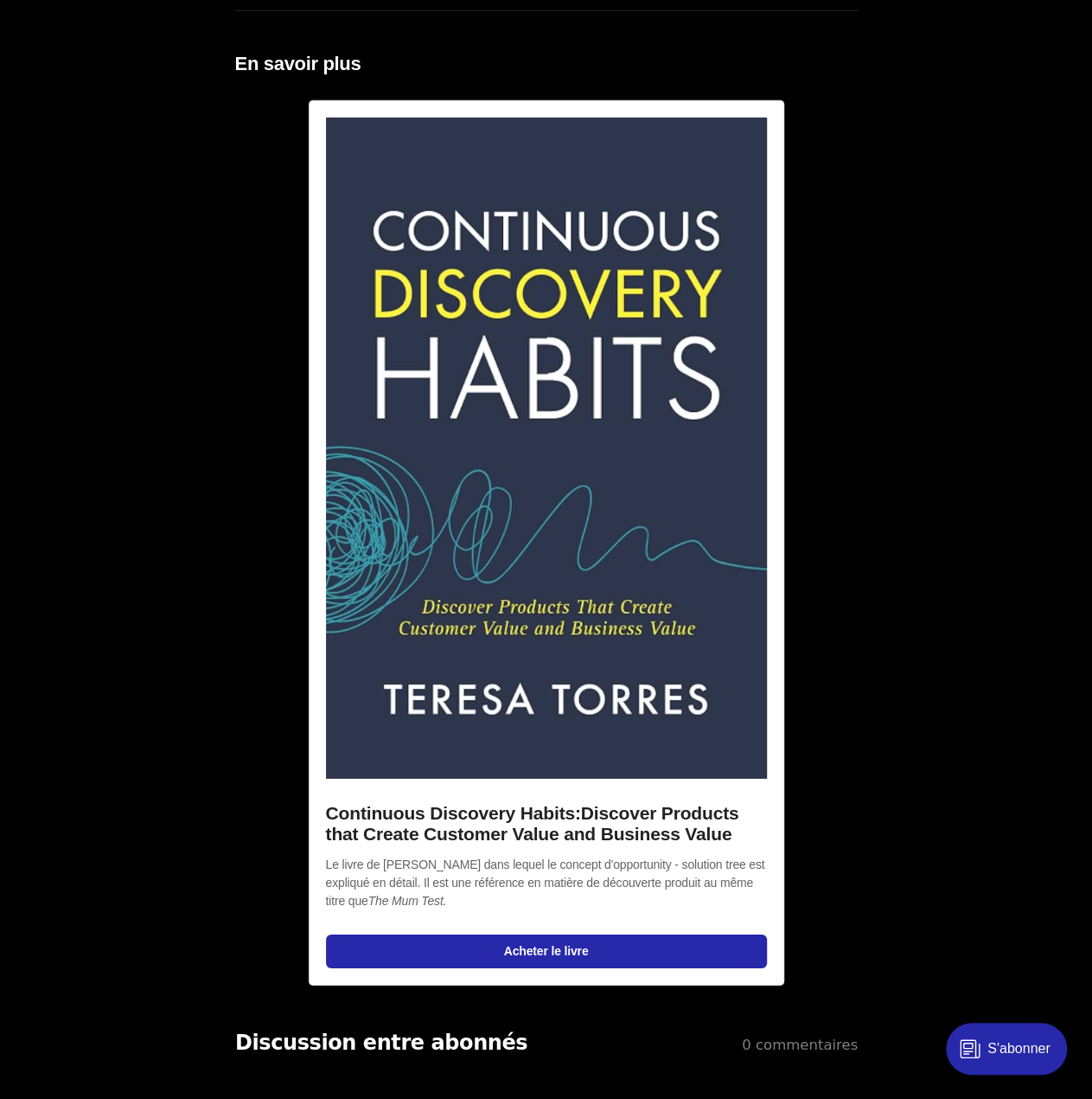
drag, startPoint x: 968, startPoint y: 211, endPoint x: 949, endPoint y: 174, distance: 41.6
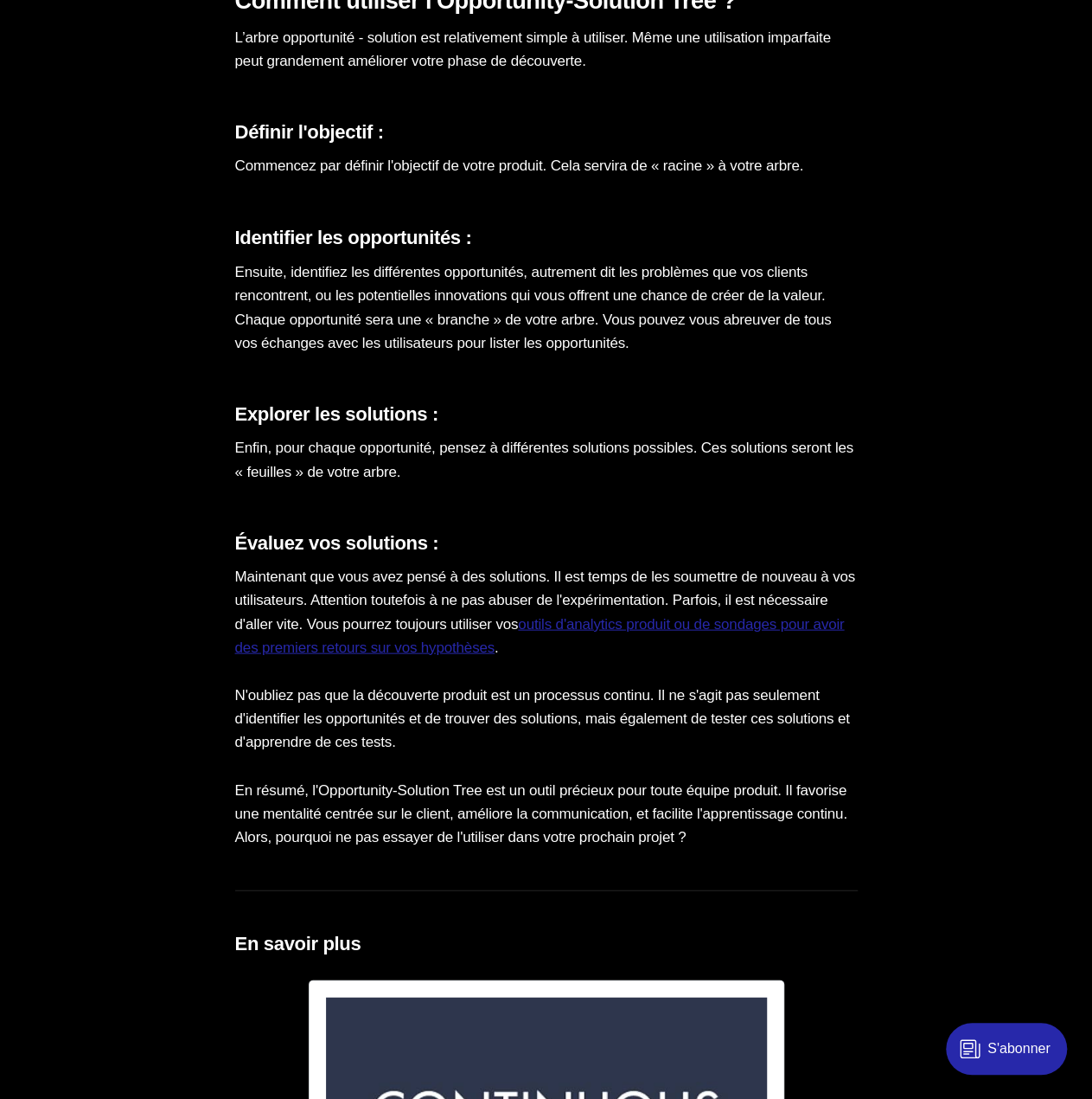
scroll to position [4411, 0]
